Goal: Check status: Check status

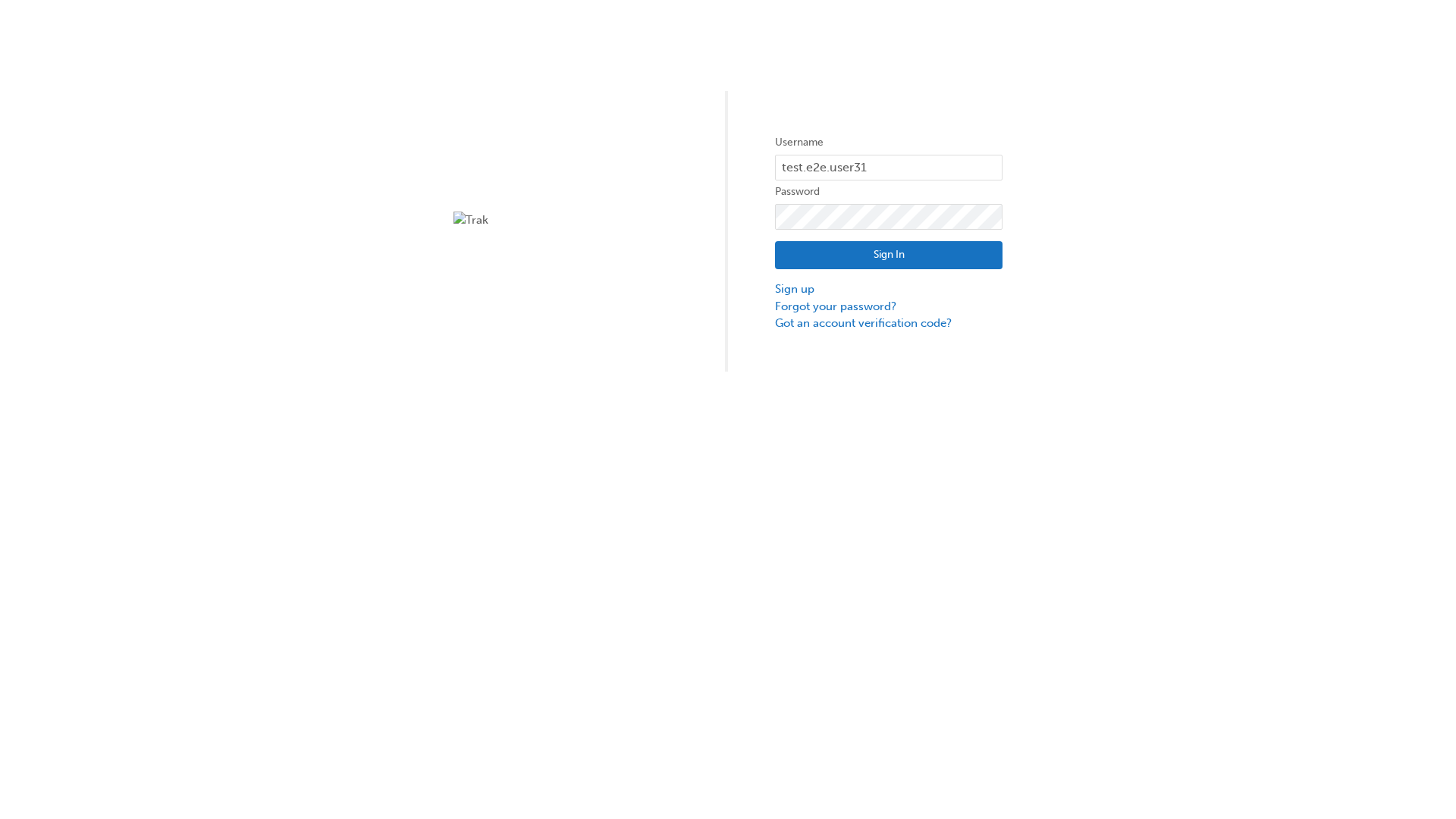
type input "test.e2e.user31"
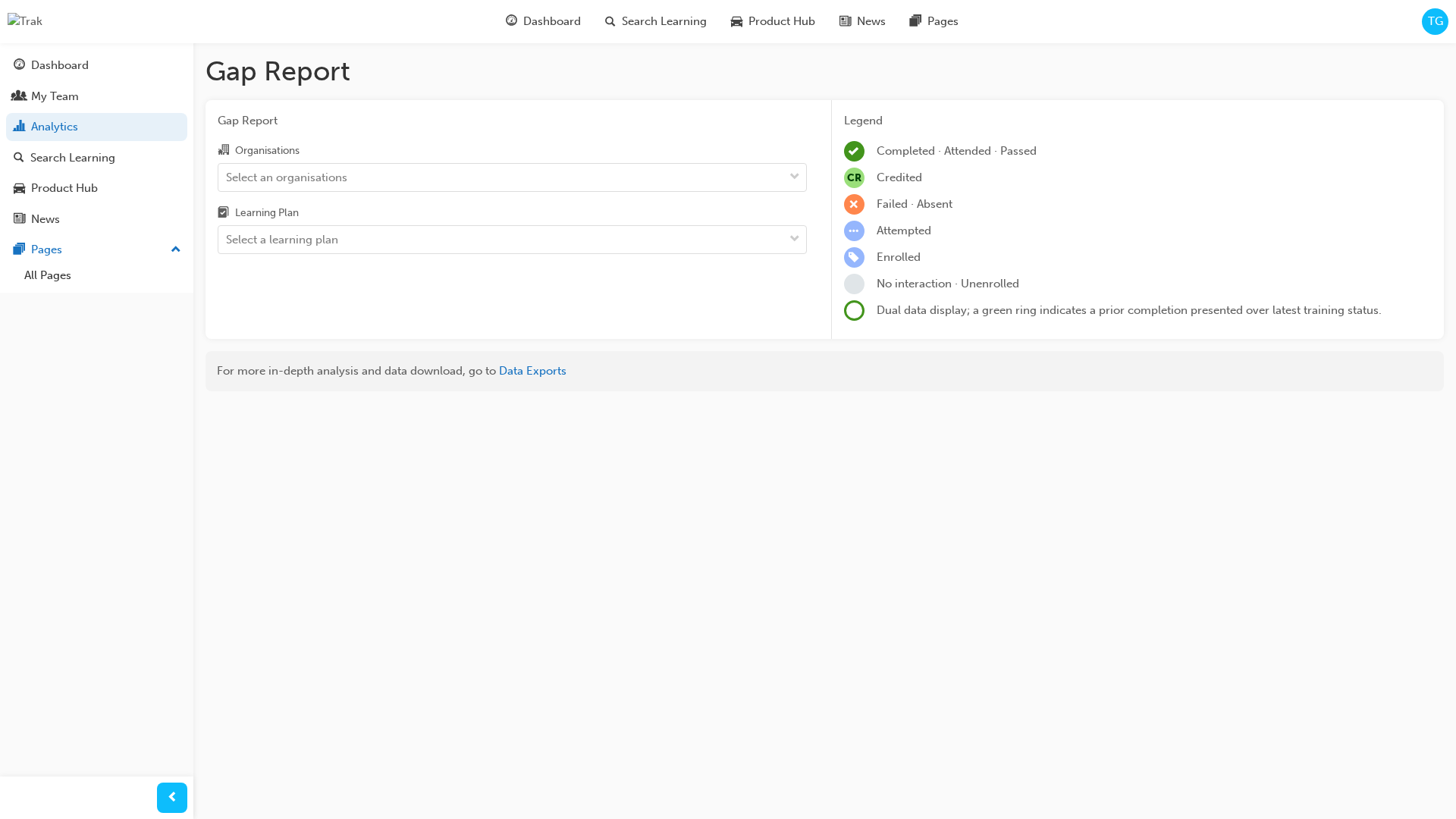
click at [227, 177] on input "Organisations Select an organisations" at bounding box center [227, 176] width 2 height 13
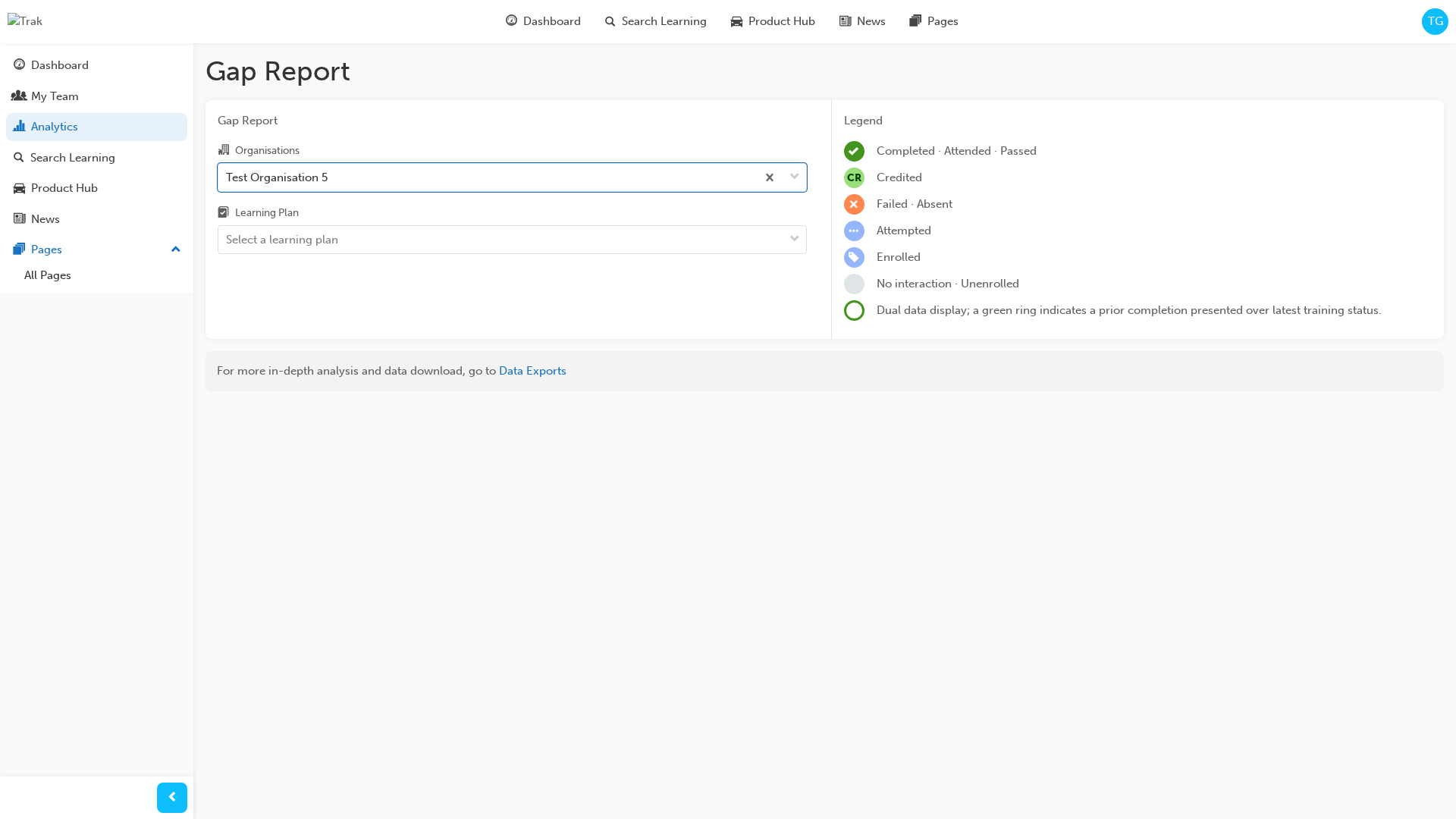
click at [227, 240] on input "Learning Plan Select a learning plan" at bounding box center [227, 239] width 2 height 13
